Goal: Information Seeking & Learning: Find contact information

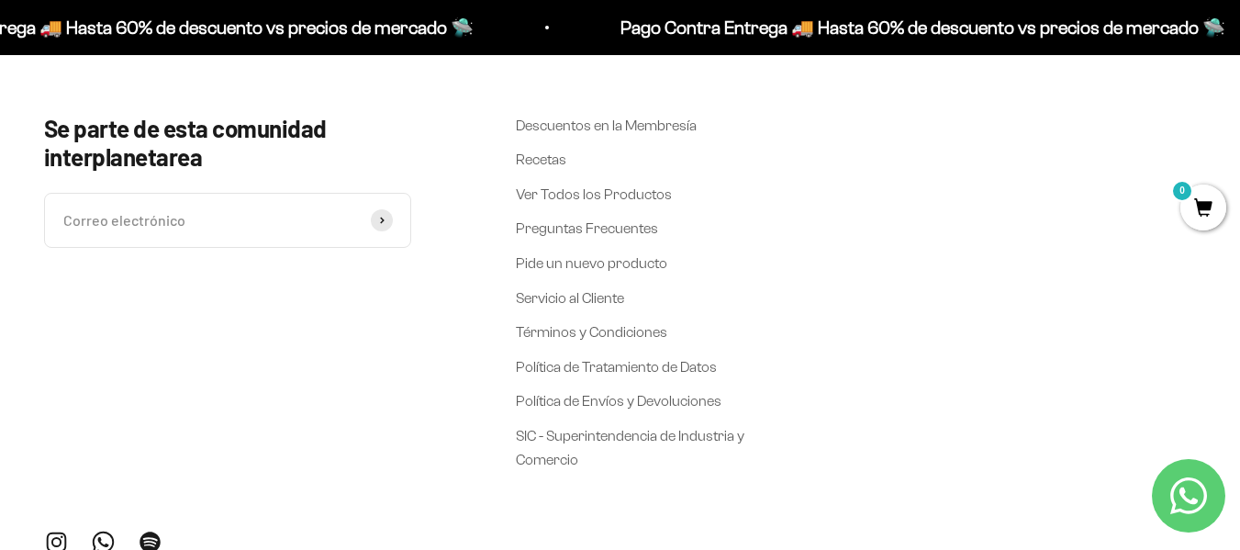
scroll to position [6892, 0]
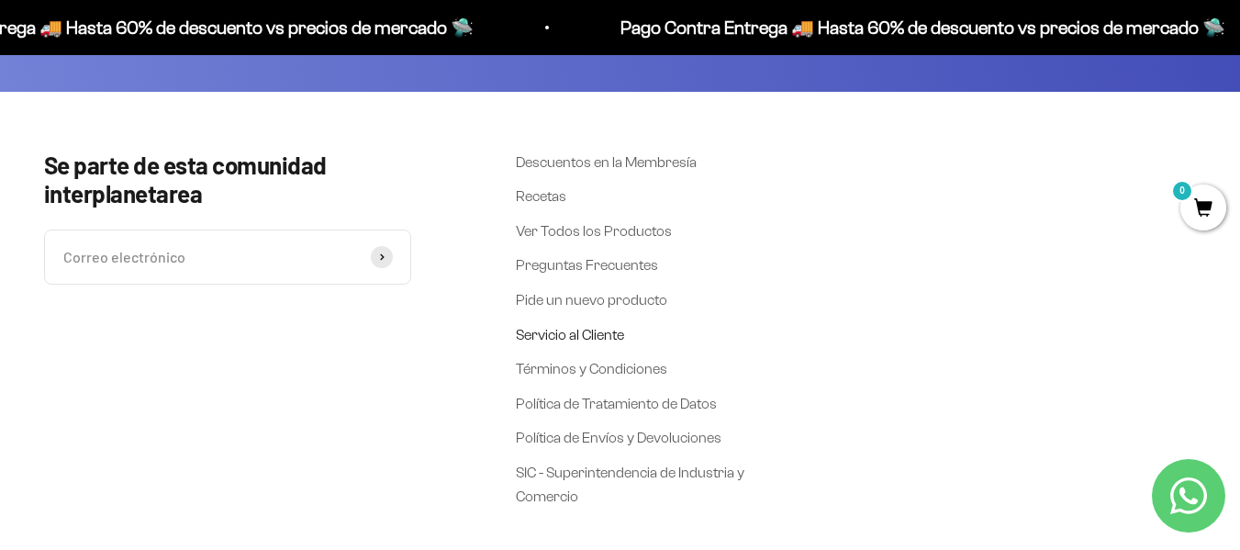
click at [562, 323] on link "Servicio al Cliente" at bounding box center [570, 335] width 108 height 24
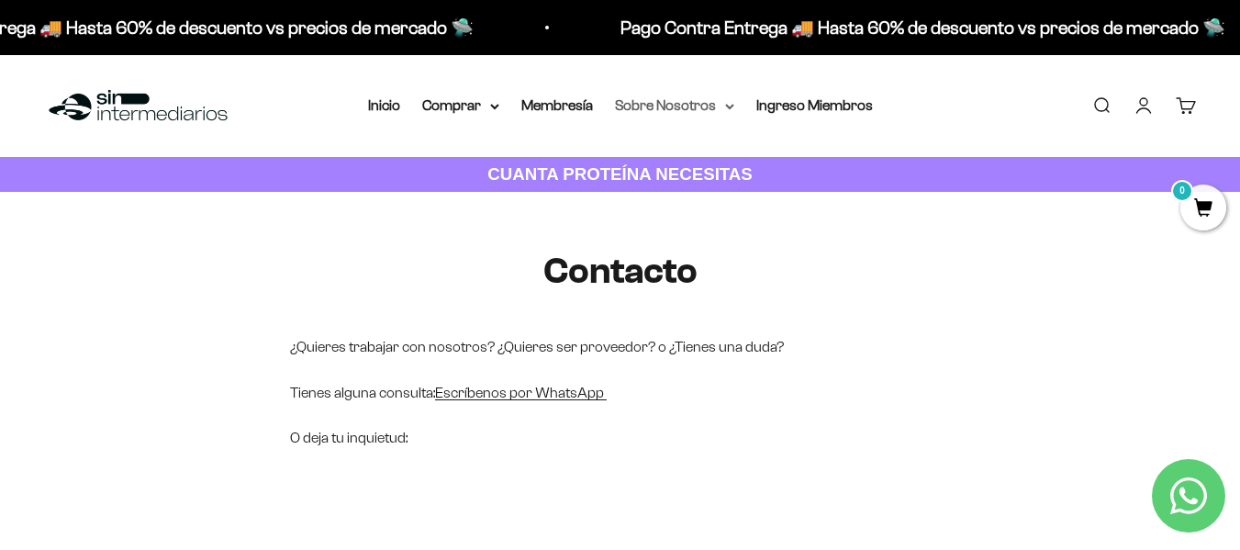
click at [732, 110] on summary "Sobre Nosotros" at bounding box center [674, 106] width 119 height 24
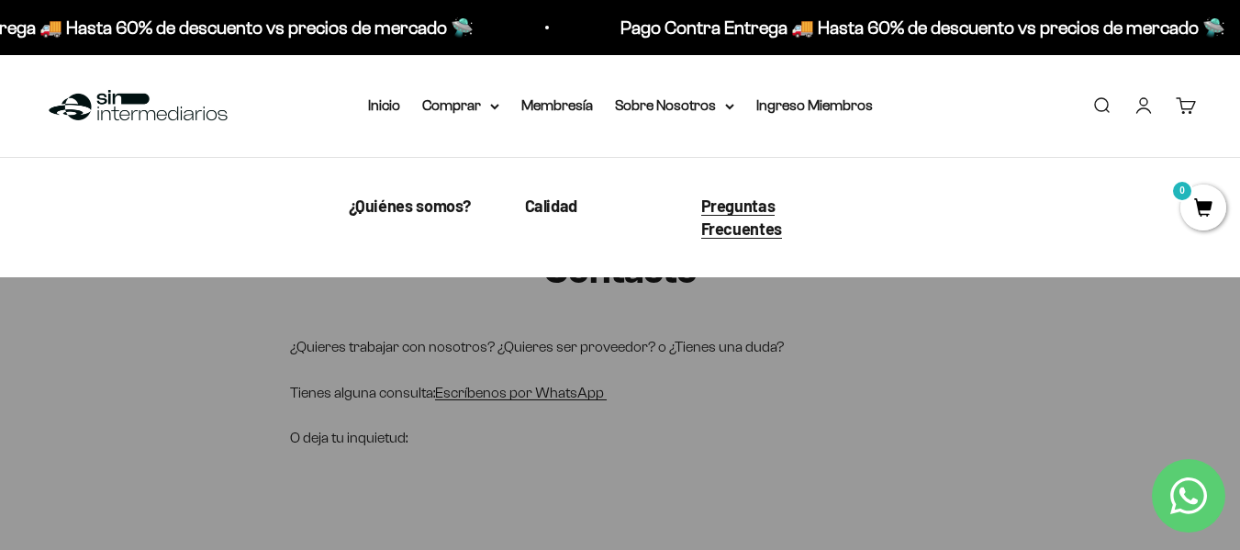
click at [777, 220] on span "Preguntas Frecuentes" at bounding box center [741, 217] width 81 height 43
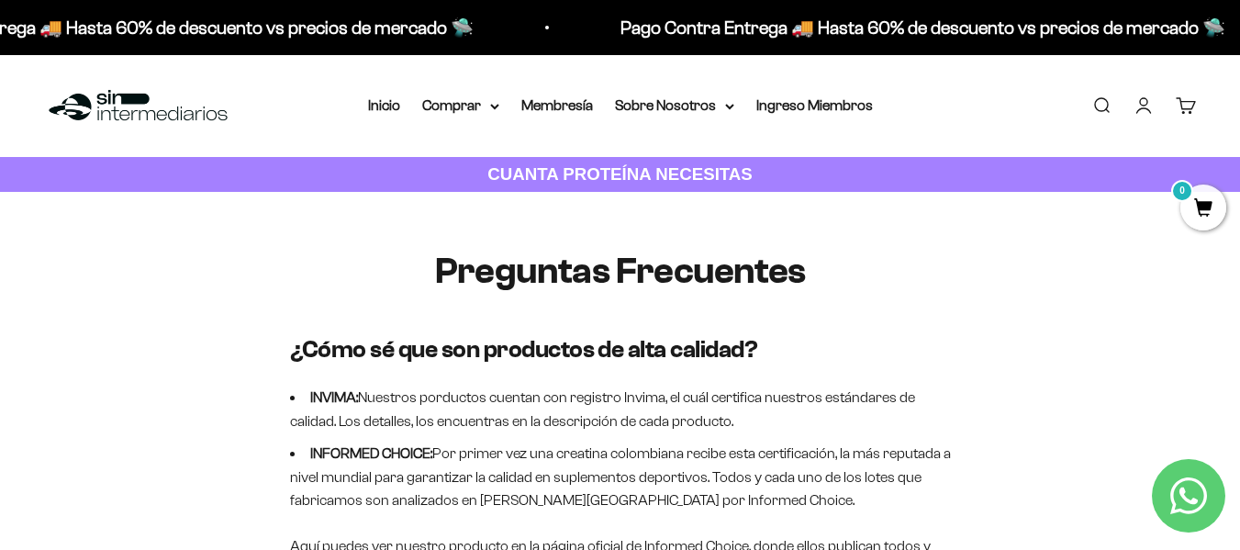
click at [172, 107] on img at bounding box center [138, 105] width 188 height 39
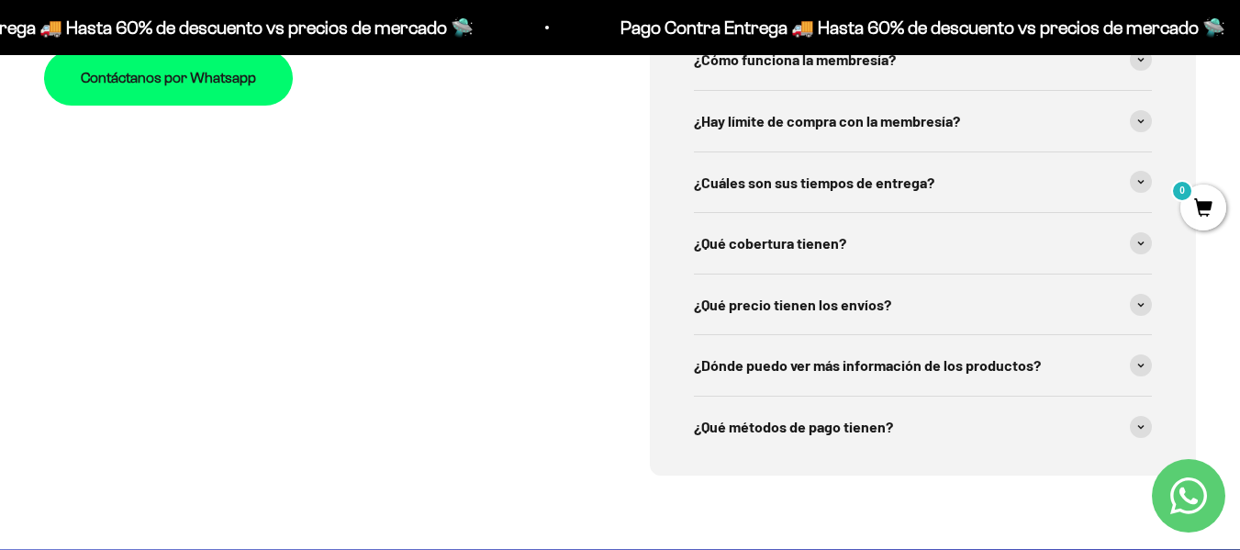
scroll to position [5985, 0]
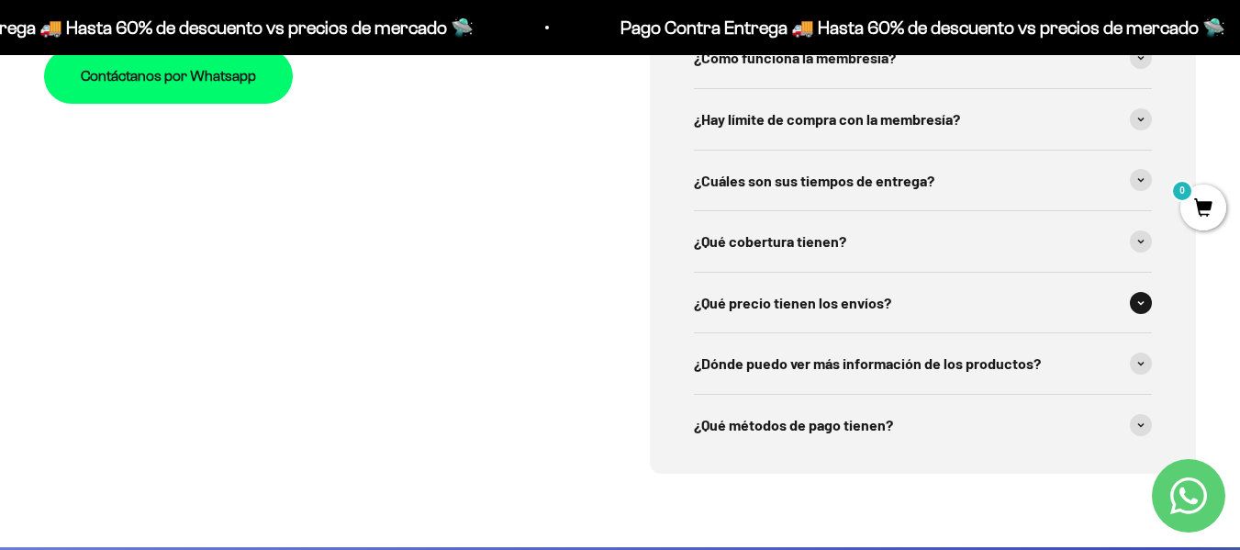
click at [1138, 300] on icon at bounding box center [1140, 303] width 7 height 6
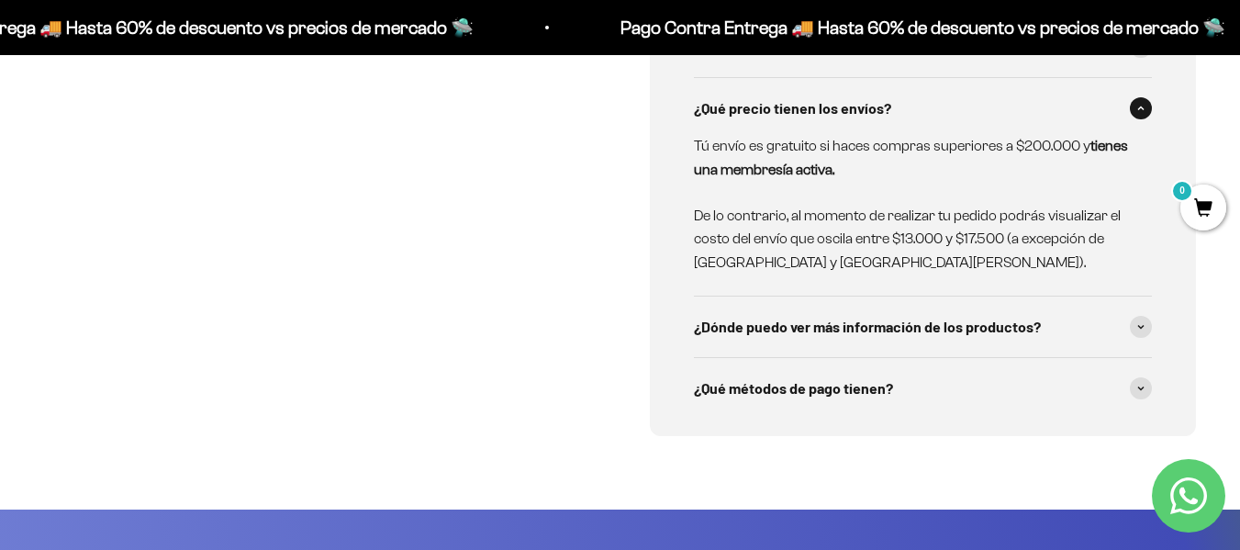
scroll to position [6242, 0]
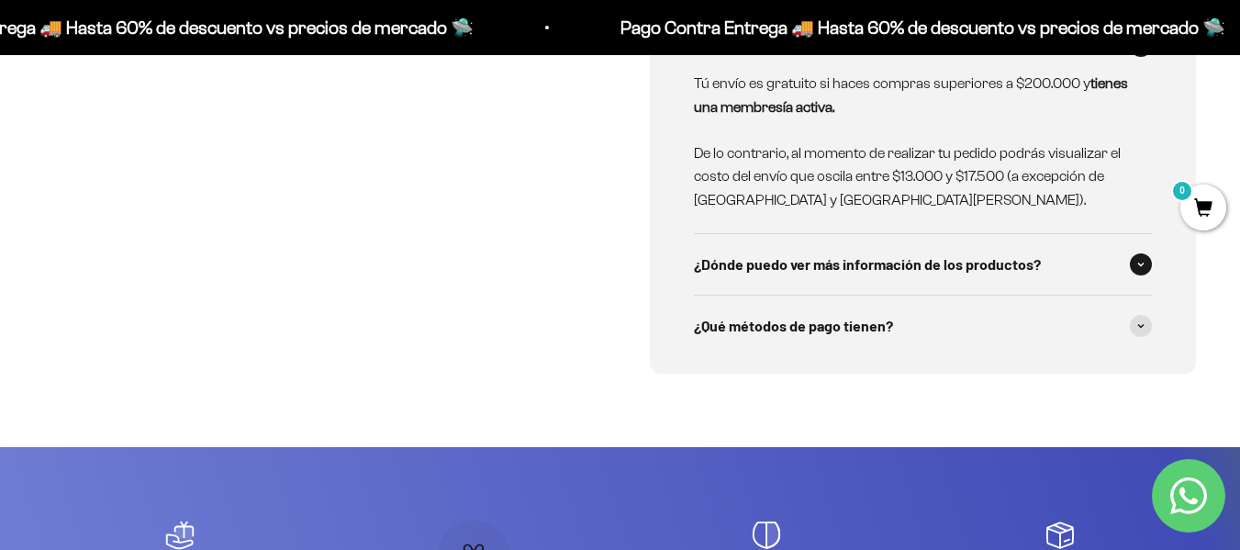
click at [1140, 262] on icon at bounding box center [1140, 265] width 7 height 6
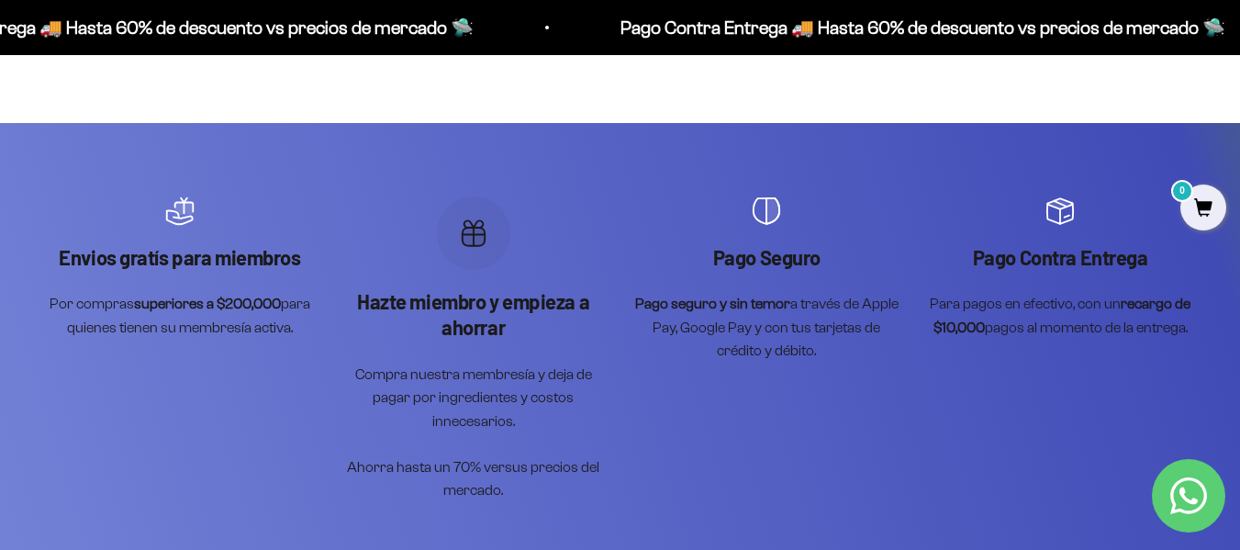
scroll to position [6719, 0]
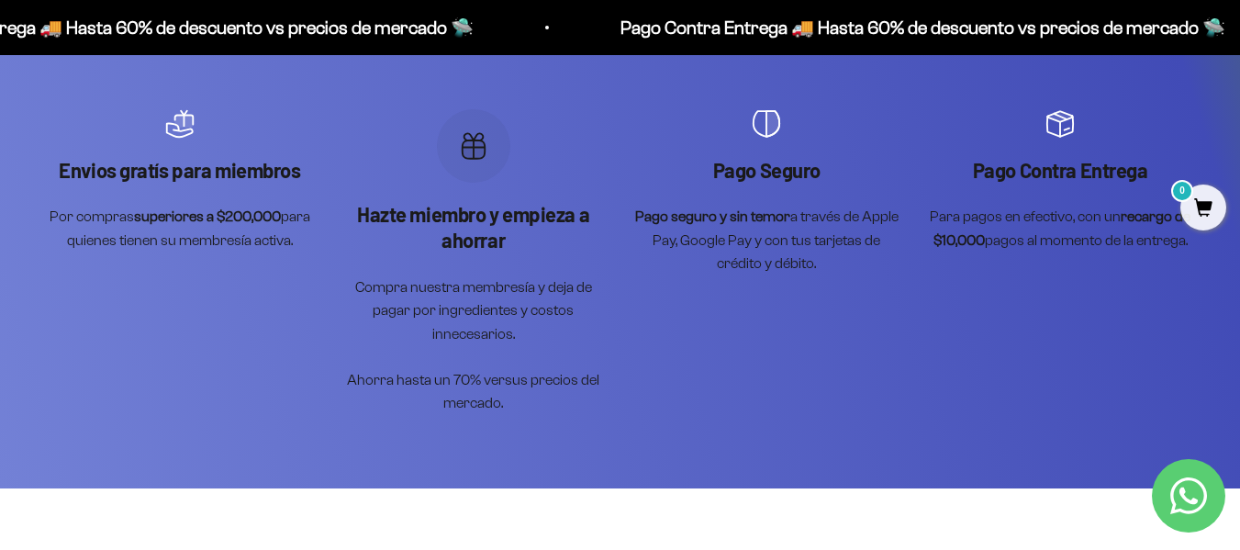
click at [1203, 503] on icon "Contact us on WhatsApp" at bounding box center [1188, 495] width 37 height 37
